Goal: Navigation & Orientation: Find specific page/section

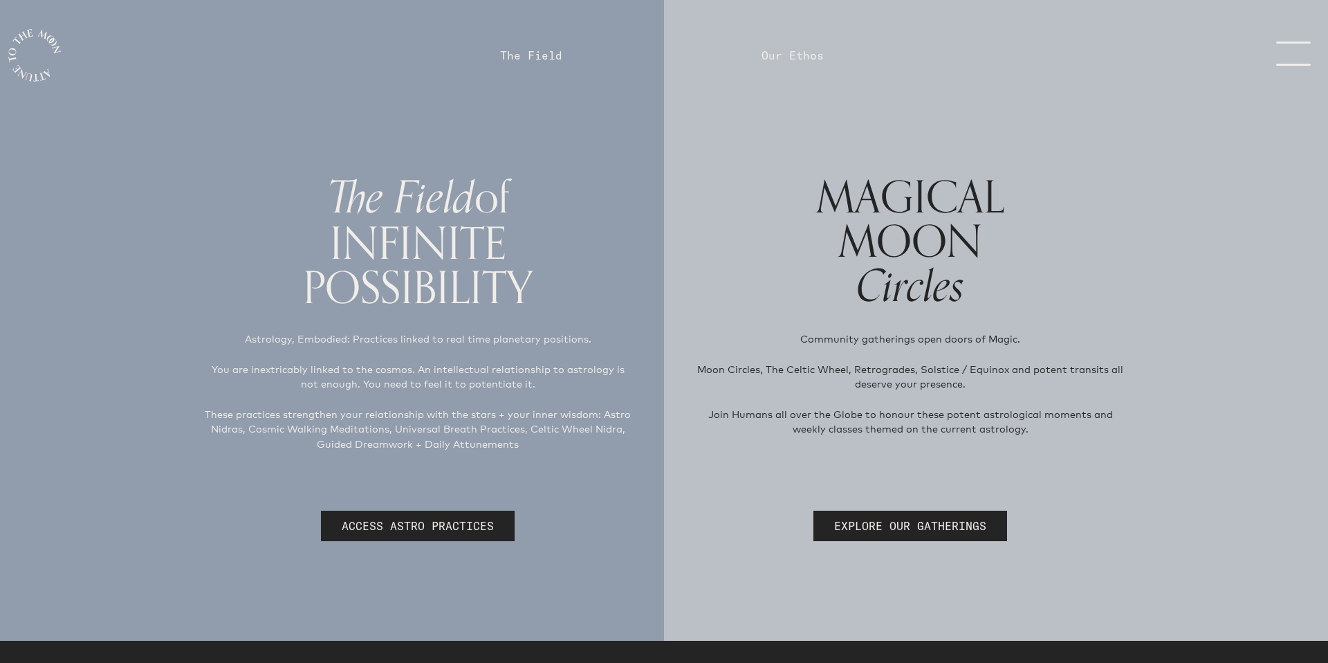
click at [1280, 58] on link "menu" at bounding box center [1289, 56] width 69 height 28
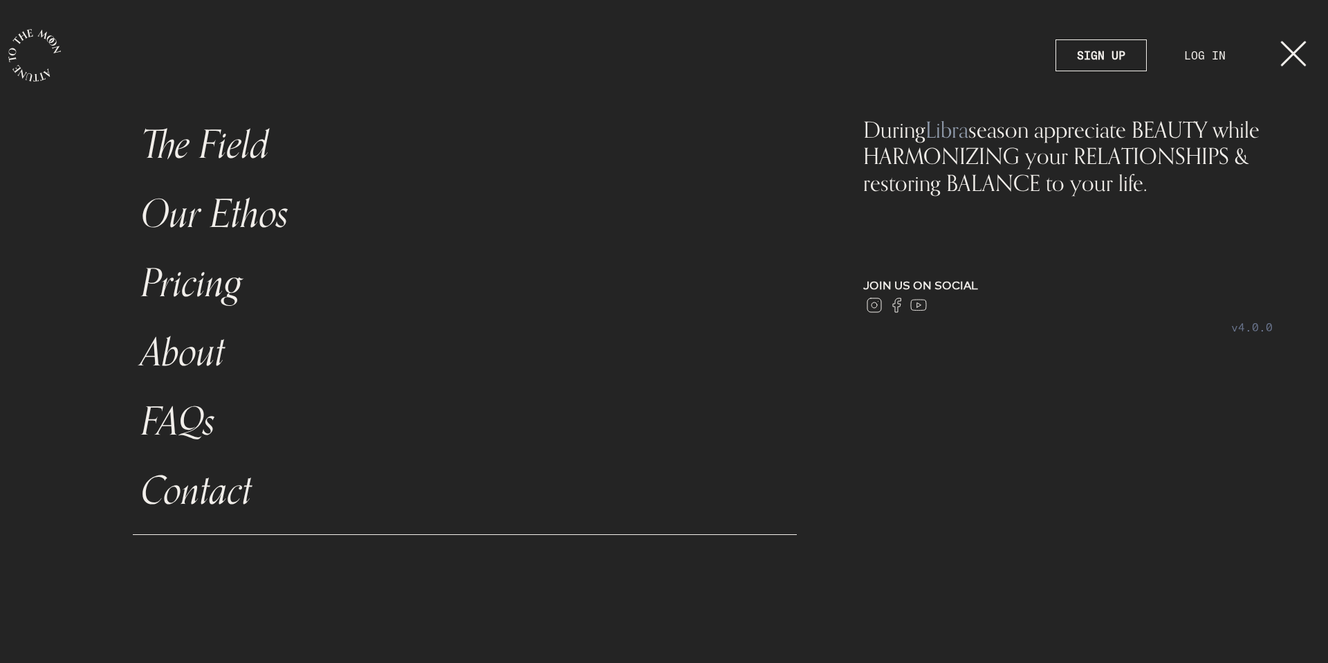
click at [1202, 56] on link "LOG IN" at bounding box center [1205, 55] width 83 height 30
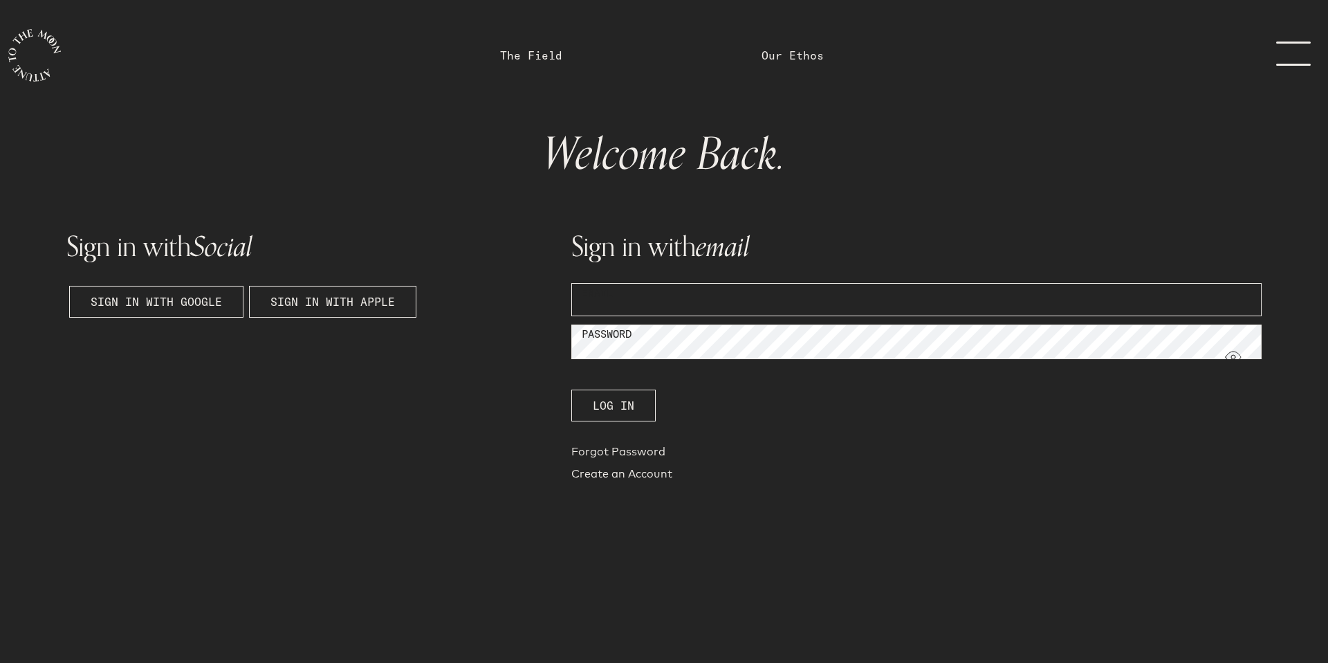
type input "[PERSON_NAME][EMAIL_ADDRESS][PERSON_NAME][DOMAIN_NAME]"
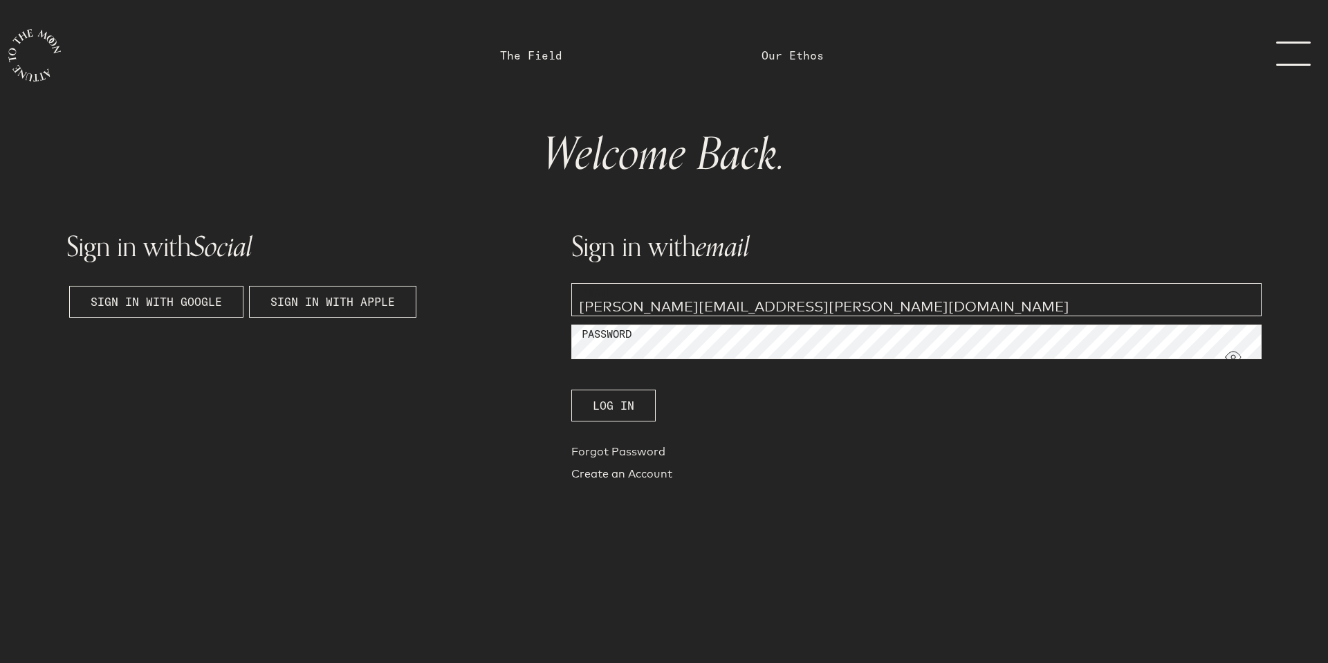
click at [627, 413] on span "Log In" at bounding box center [614, 405] width 42 height 17
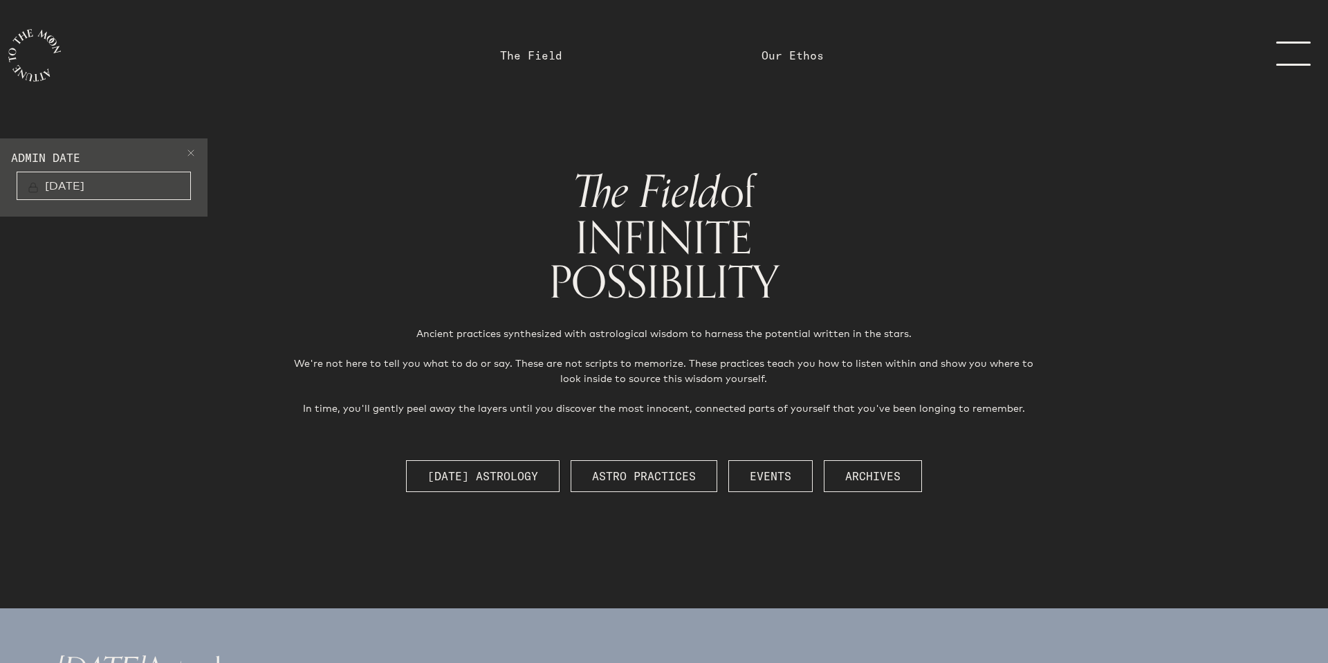
click at [192, 155] on span at bounding box center [190, 155] width 11 height 17
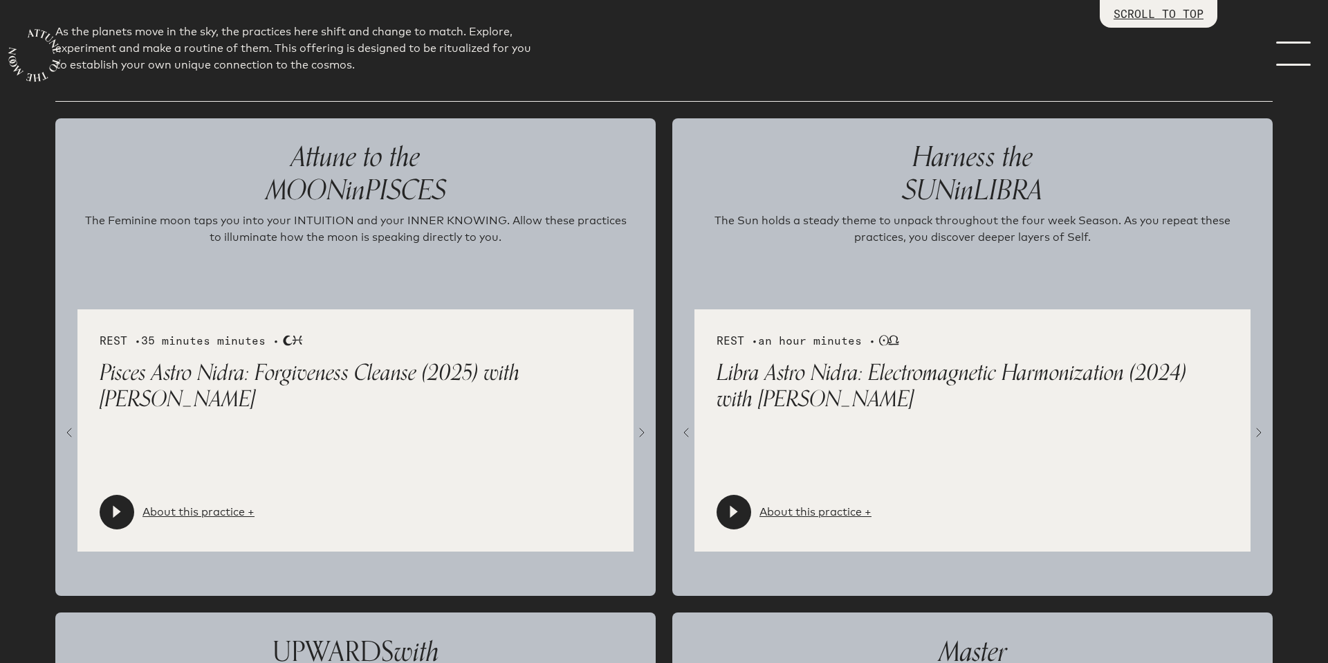
scroll to position [1449, 0]
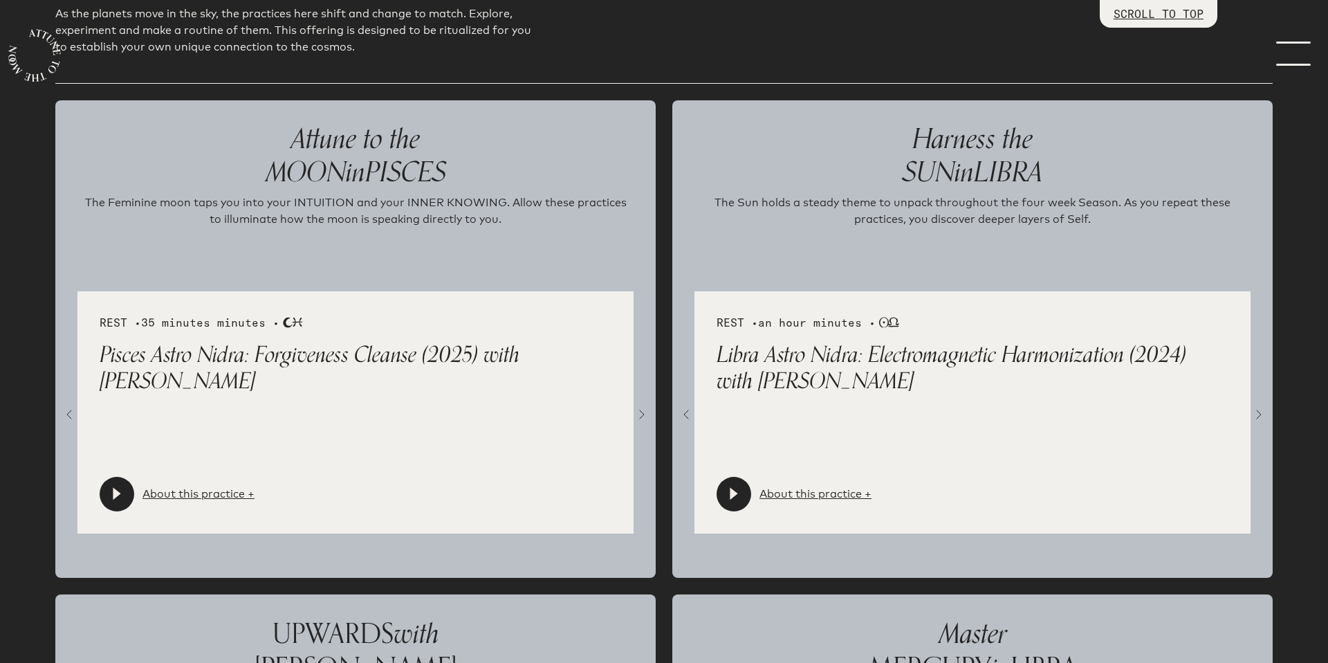
click at [175, 495] on link "About this practice +" at bounding box center [199, 494] width 112 height 17
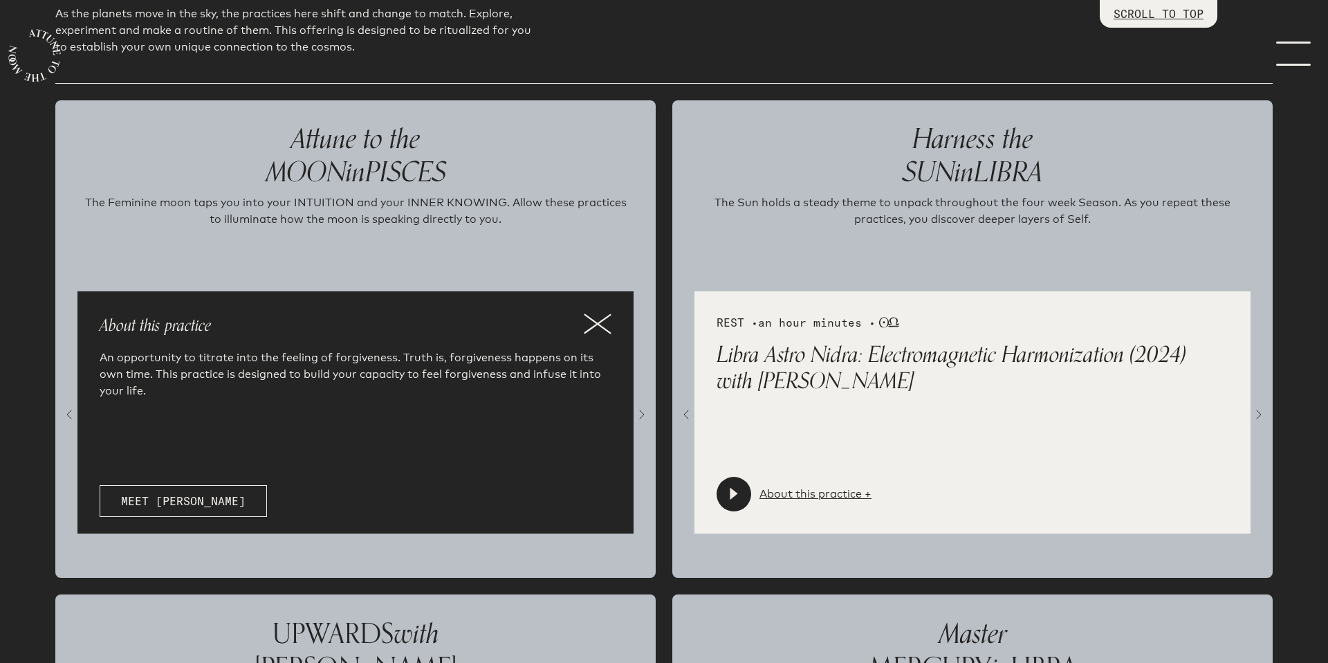
click at [593, 323] on icon at bounding box center [598, 323] width 28 height 21
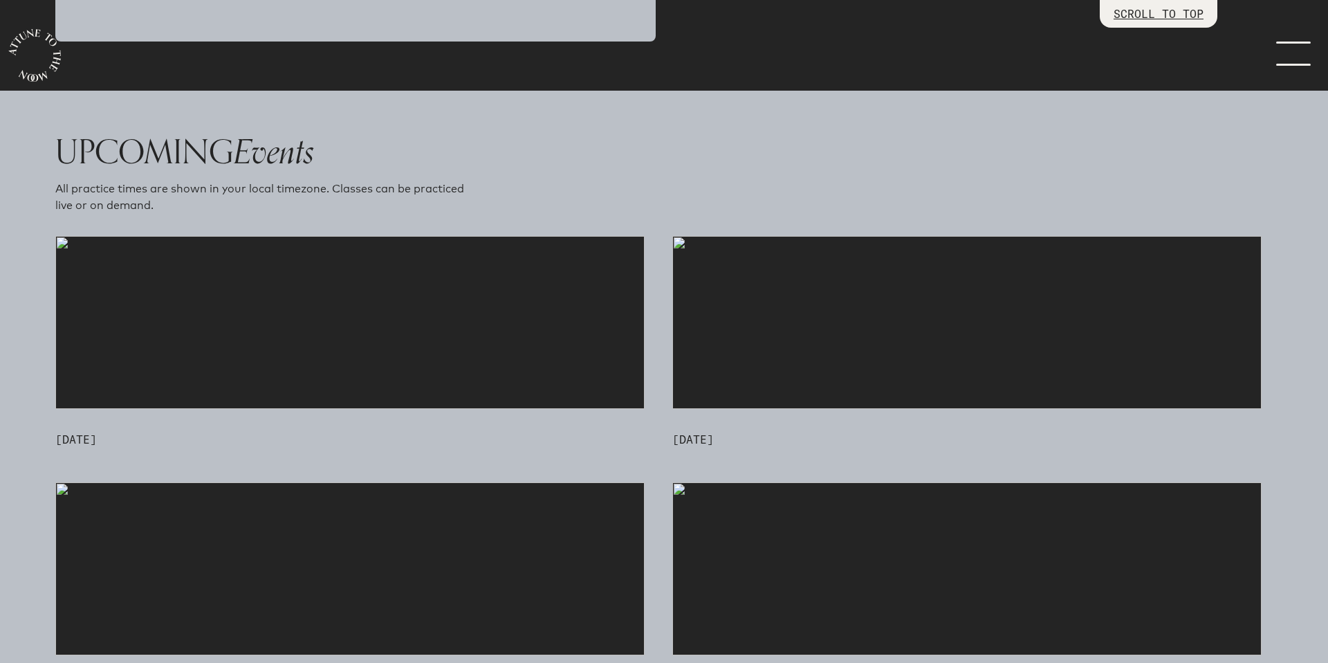
scroll to position [3427, 0]
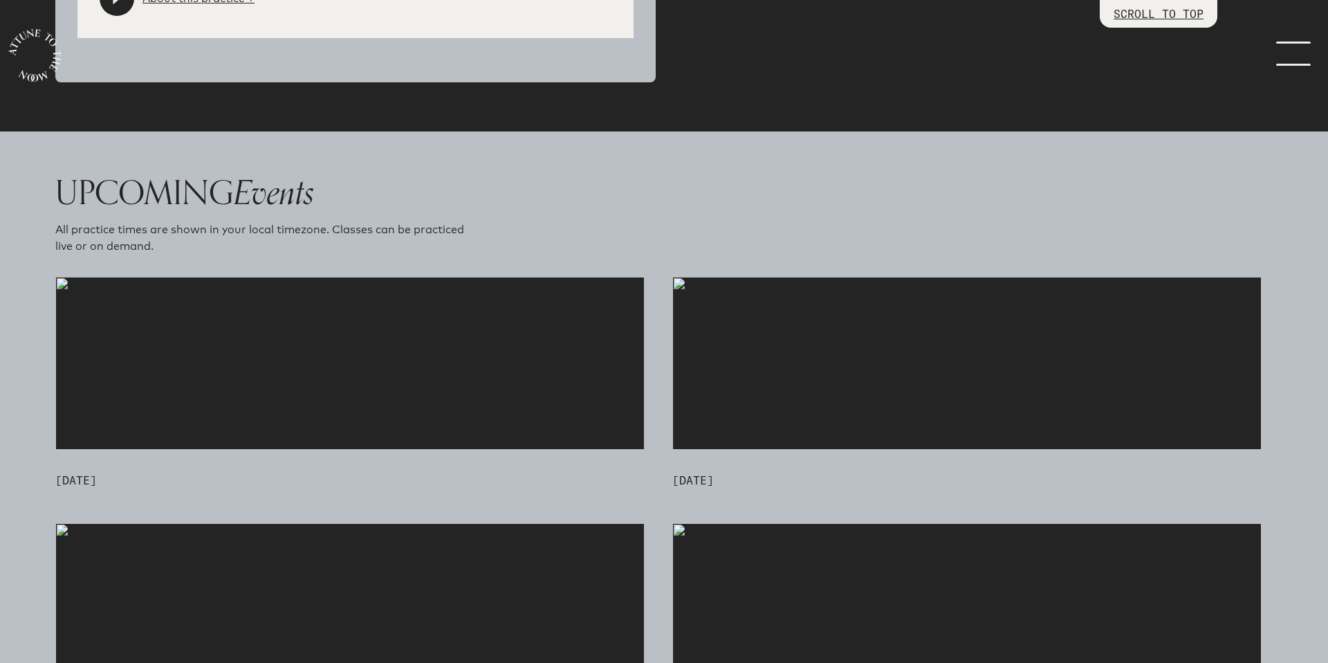
click at [27, 66] on icon "main navigation" at bounding box center [34, 55] width 74 height 74
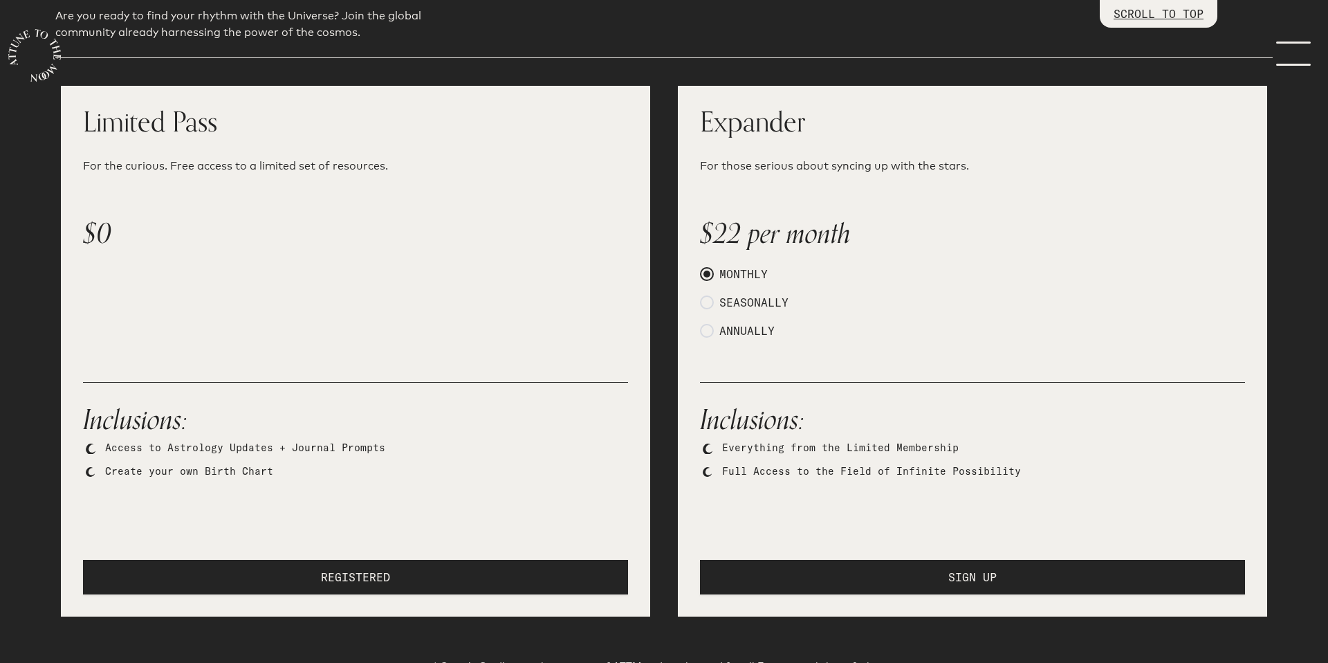
scroll to position [733, 0]
